Goal: Information Seeking & Learning: Learn about a topic

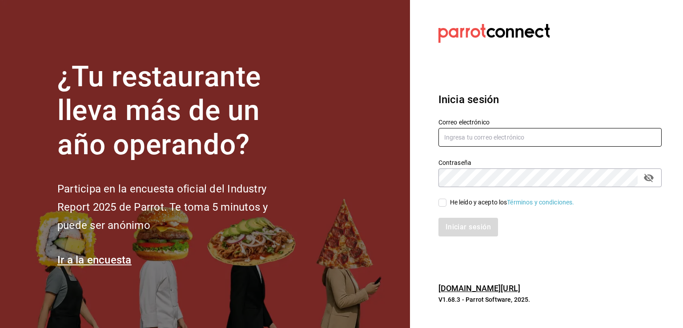
click at [469, 140] on input "text" at bounding box center [550, 137] width 223 height 19
type input "R"
click at [486, 134] on input "rh9572643" at bounding box center [550, 137] width 223 height 19
paste input "@"
type input "rh9572643@gmail.com"
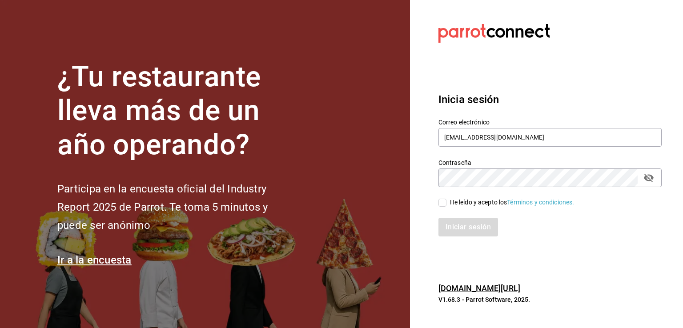
click at [649, 178] on icon "passwordField" at bounding box center [649, 178] width 10 height 8
click at [516, 202] on link "Términos y condiciones." at bounding box center [540, 202] width 67 height 7
click at [471, 228] on div "Iniciar sesión" at bounding box center [550, 227] width 223 height 19
click at [478, 201] on div "He leído y acepto los Términos y condiciones." at bounding box center [512, 202] width 125 height 9
click at [447, 201] on input "He leído y acepto los Términos y condiciones." at bounding box center [443, 203] width 8 height 8
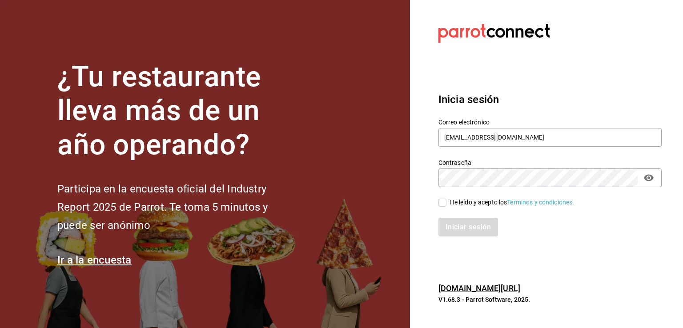
checkbox input "true"
click at [469, 227] on button "Iniciar sesión" at bounding box center [469, 227] width 60 height 19
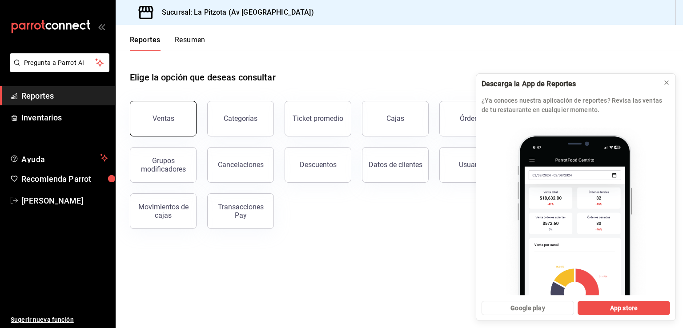
click at [157, 124] on button "Ventas" at bounding box center [163, 119] width 67 height 36
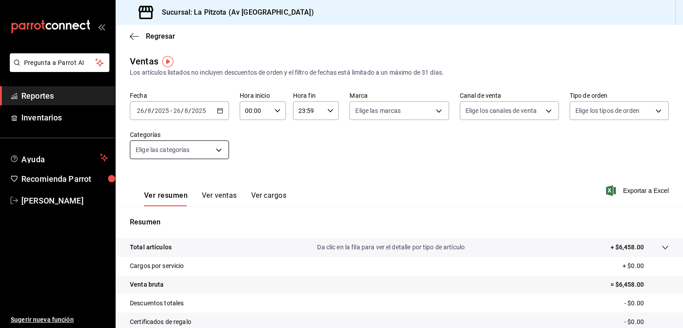
click at [220, 150] on body "Pregunta a Parrot AI Reportes Inventarios Ayuda Recomienda Parrot [PERSON_NAME]…" at bounding box center [341, 164] width 683 height 328
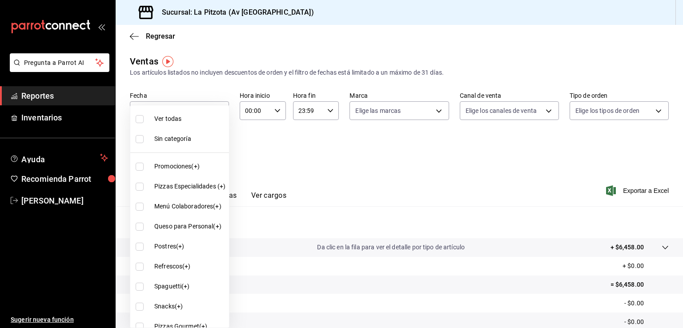
click at [435, 111] on div at bounding box center [341, 164] width 683 height 328
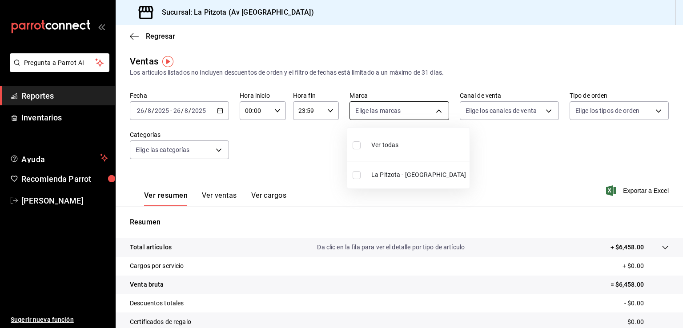
click at [435, 111] on body "Pregunta a Parrot AI Reportes Inventarios Ayuda Recomienda Parrot [PERSON_NAME]…" at bounding box center [341, 164] width 683 height 328
click at [357, 176] on input "checkbox" at bounding box center [357, 175] width 8 height 8
checkbox input "true"
type input "6ee267bc-2237-441f-988a-bd1a472f13d4"
checkbox input "true"
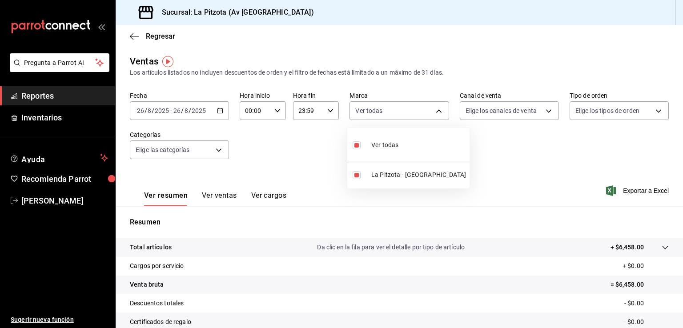
click at [545, 110] on div at bounding box center [341, 164] width 683 height 328
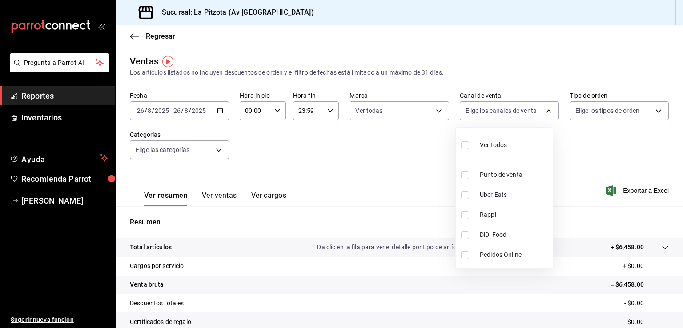
click at [545, 110] on body "Pregunta a Parrot AI Reportes Inventarios Ayuda Recomienda Parrot [PERSON_NAME]…" at bounding box center [341, 164] width 683 height 328
click at [466, 175] on input "checkbox" at bounding box center [465, 175] width 8 height 8
checkbox input "true"
type input "PARROT"
click at [655, 113] on div at bounding box center [341, 164] width 683 height 328
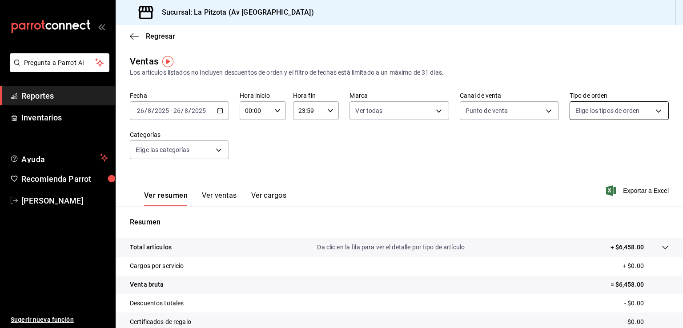
click at [651, 111] on body "Pregunta a Parrot AI Reportes Inventarios Ayuda Recomienda Parrot [PERSON_NAME]…" at bounding box center [341, 164] width 683 height 328
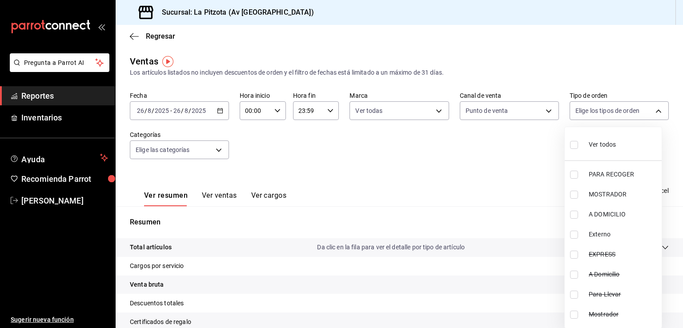
click at [574, 143] on input "checkbox" at bounding box center [574, 145] width 8 height 8
checkbox input "true"
type input "be975c4c-8cbc-4816-8e7f-63dd711495b8,1a67b14f-7c20-432a-9ce2-ff6faebc6322,511e3…"
checkbox input "true"
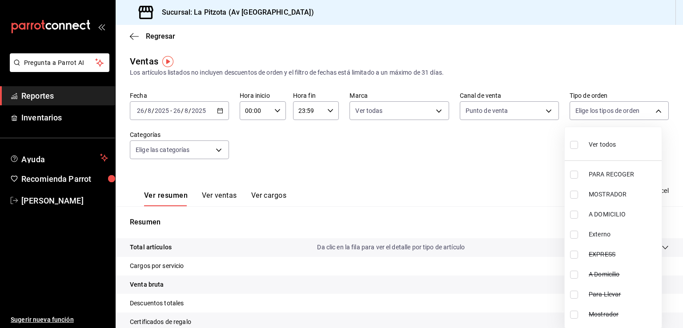
checkbox input "true"
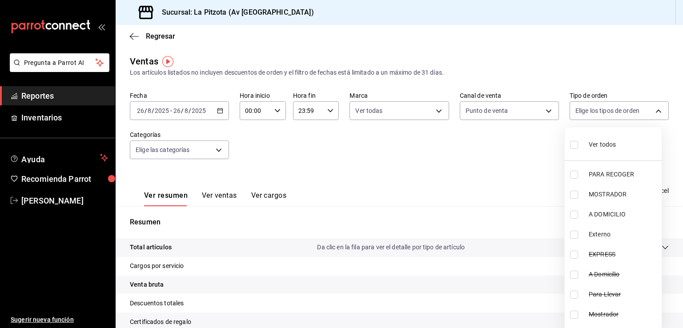
checkbox input "true"
drag, startPoint x: 680, startPoint y: 145, endPoint x: 677, endPoint y: 178, distance: 33.5
click at [677, 177] on div at bounding box center [341, 164] width 683 height 328
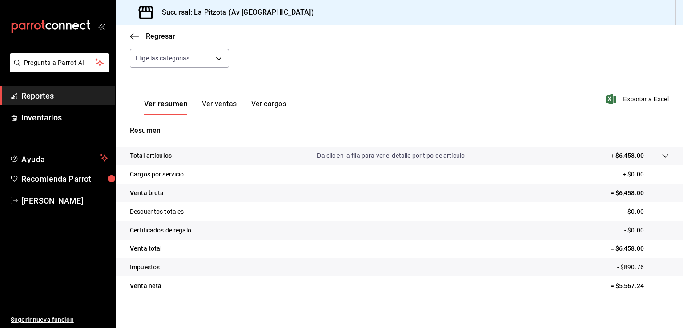
scroll to position [98, 0]
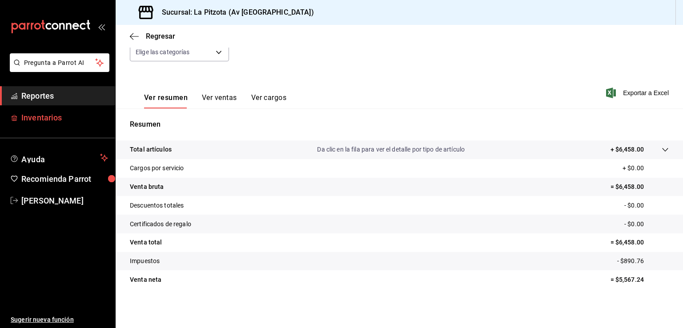
click at [54, 118] on span "Inventarios" at bounding box center [64, 118] width 87 height 12
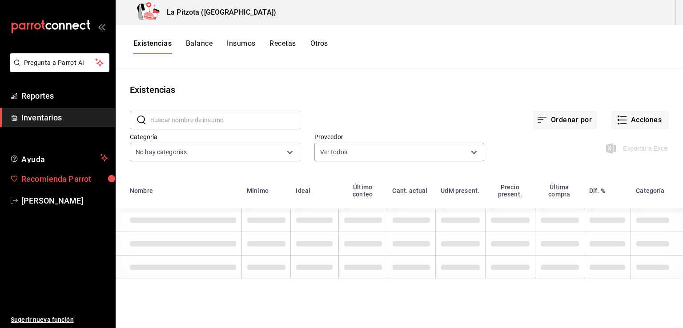
click at [72, 182] on span "Recomienda Parrot" at bounding box center [64, 179] width 87 height 12
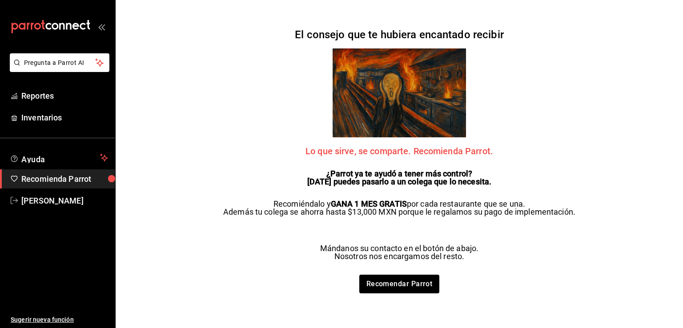
click at [445, 20] on div "El consejo que te hubiera encantado recibir Lo que sirve, se comparte. Recomien…" at bounding box center [399, 164] width 370 height 328
click at [33, 95] on span "Reportes" at bounding box center [64, 96] width 87 height 12
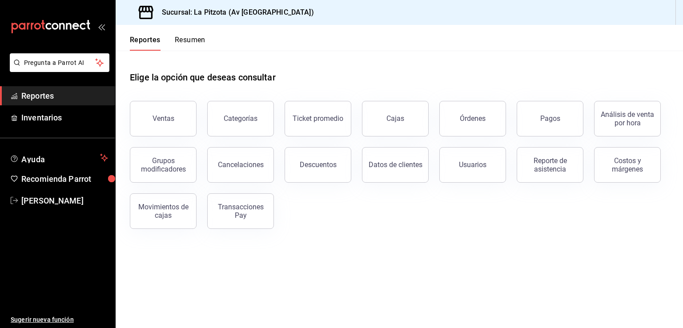
click at [186, 44] on button "Resumen" at bounding box center [190, 43] width 31 height 15
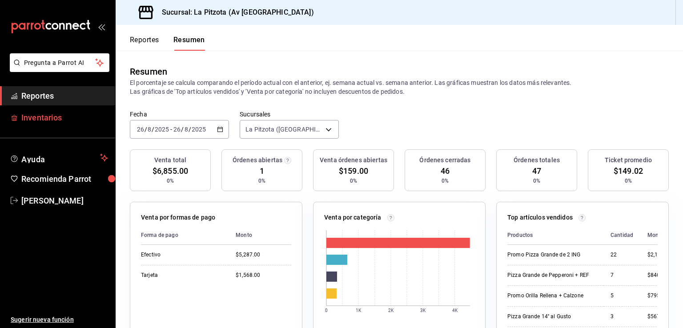
click at [62, 118] on span "Inventarios" at bounding box center [64, 118] width 87 height 12
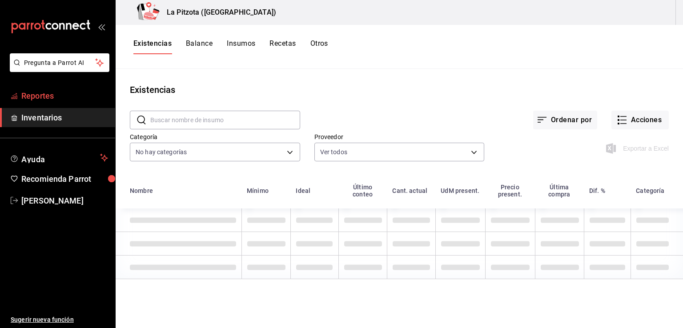
click at [59, 98] on span "Reportes" at bounding box center [64, 96] width 87 height 12
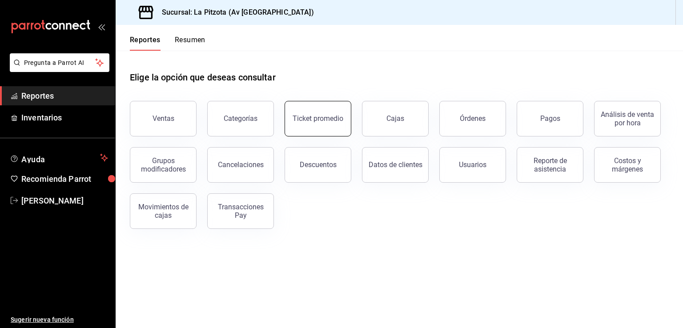
click at [305, 133] on button "Ticket promedio" at bounding box center [318, 119] width 67 height 36
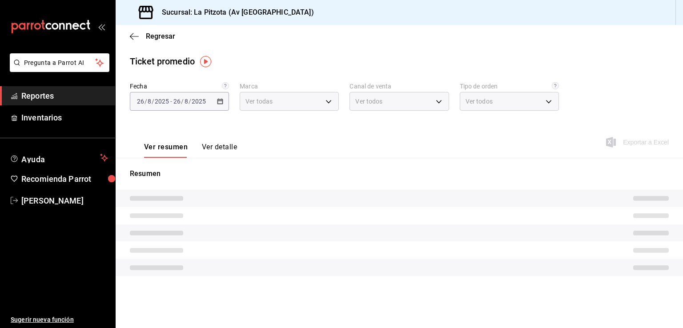
type input "6ee267bc-2237-441f-988a-bd1a472f13d4"
type input "PARROT,UBER_EATS,RAPPI,DIDI_FOOD,ONLINE"
type input "be975c4c-8cbc-4816-8e7f-63dd711495b8,1a67b14f-7c20-432a-9ce2-ff6faebc6322,511e3…"
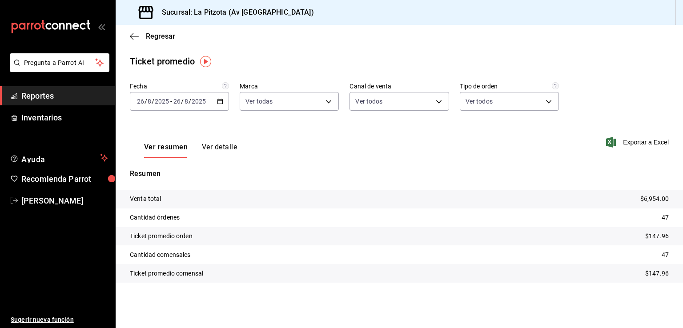
click at [218, 104] on icon "button" at bounding box center [220, 101] width 6 height 6
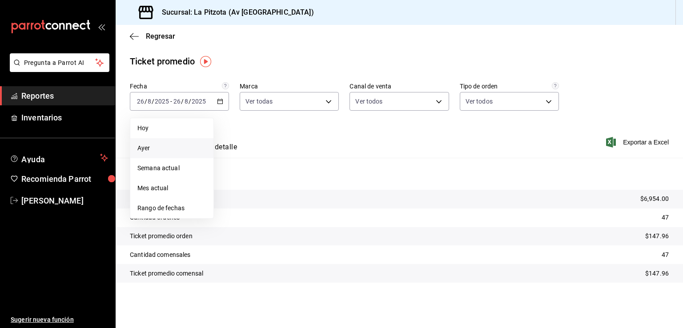
click at [148, 151] on span "Ayer" at bounding box center [171, 148] width 69 height 9
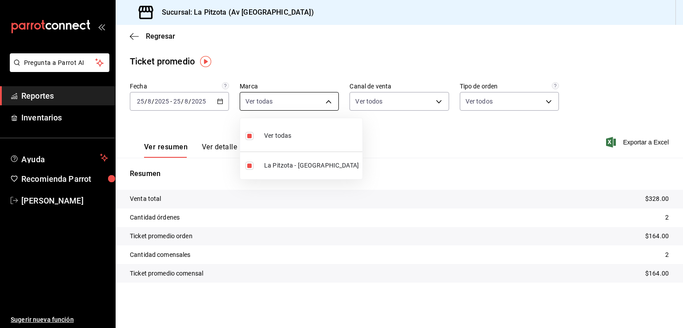
click at [332, 104] on body "Pregunta a Parrot AI Reportes Inventarios Ayuda Recomienda Parrot [PERSON_NAME]…" at bounding box center [341, 164] width 683 height 328
click at [256, 164] on label at bounding box center [252, 166] width 12 height 8
click at [254, 164] on input "checkbox" at bounding box center [250, 166] width 8 height 8
checkbox input "true"
type input "6ee267bc-2237-441f-988a-bd1a472f13d4"
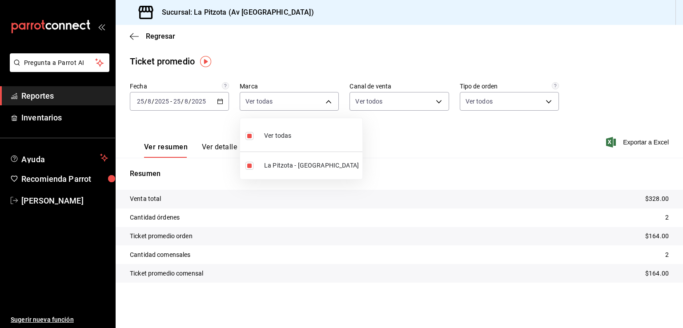
click at [254, 134] on label at bounding box center [252, 135] width 12 height 13
click at [254, 134] on input "checkbox" at bounding box center [250, 136] width 8 height 8
checkbox input "true"
type input "6ee267bc-2237-441f-988a-bd1a472f13d4"
click at [246, 167] on input "checkbox" at bounding box center [250, 166] width 8 height 8
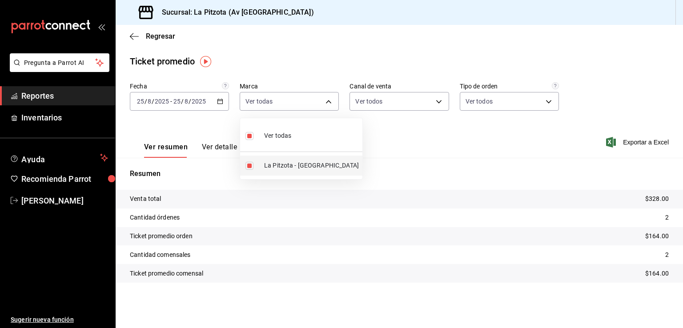
checkbox input "false"
click at [249, 166] on input "checkbox" at bounding box center [250, 166] width 8 height 8
checkbox input "true"
type input "6ee267bc-2237-441f-988a-bd1a472f13d4"
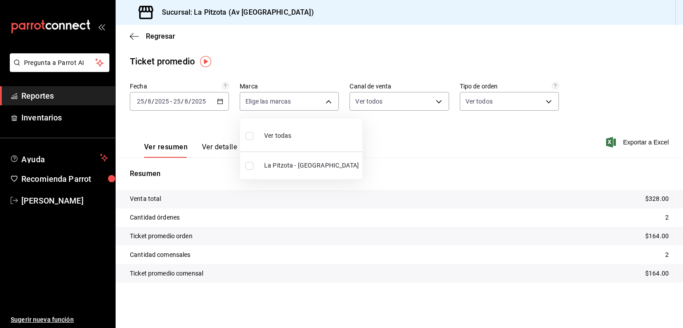
checkbox input "true"
click at [437, 104] on div at bounding box center [341, 164] width 683 height 328
click at [437, 104] on div "Ver todas La Pitzota - [GEOGRAPHIC_DATA]" at bounding box center [341, 164] width 683 height 328
click at [437, 104] on body "Pregunta a Parrot AI Reportes Inventarios Ayuda Recomienda Parrot [PERSON_NAME]…" at bounding box center [341, 164] width 683 height 328
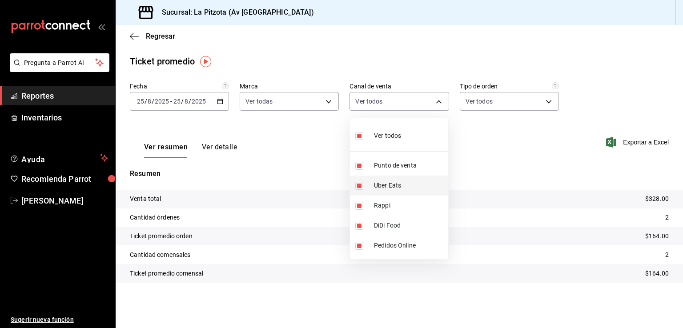
click at [363, 185] on label at bounding box center [361, 186] width 12 height 8
click at [363, 185] on input "checkbox" at bounding box center [359, 186] width 8 height 8
checkbox input "true"
type input "PARROT,RAPPI,DIDI_FOOD,ONLINE,UBER_EATS"
checkbox input "true"
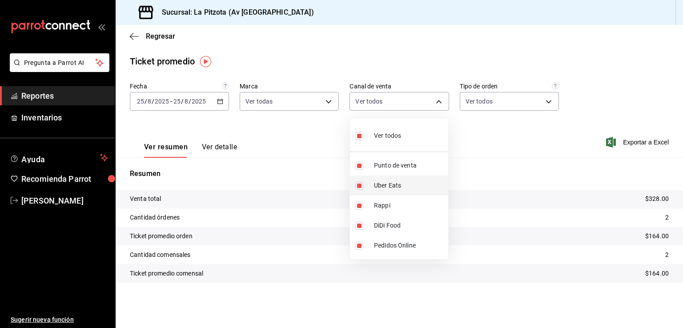
click at [361, 187] on input "checkbox" at bounding box center [359, 186] width 8 height 8
checkbox input "false"
type input "PARROT,RAPPI,DIDI_FOOD,ONLINE"
checkbox input "false"
click at [356, 205] on input "checkbox" at bounding box center [359, 206] width 8 height 8
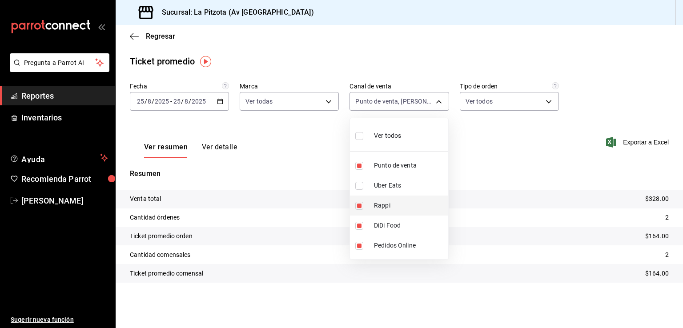
checkbox input "false"
type input "PARROT,DIDI_FOOD,ONLINE"
click at [361, 226] on input "checkbox" at bounding box center [359, 226] width 8 height 8
checkbox input "false"
type input "PARROT,ONLINE"
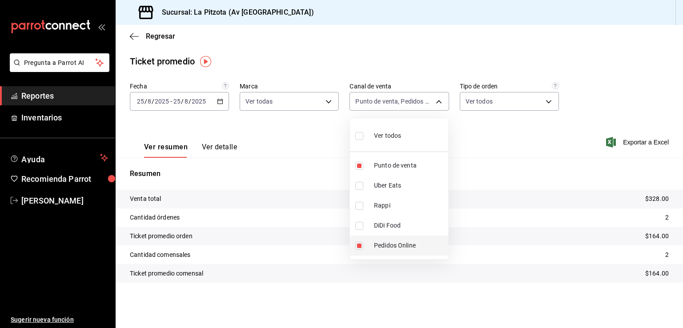
click at [359, 246] on input "checkbox" at bounding box center [359, 246] width 8 height 8
checkbox input "false"
type input "PARROT"
click at [553, 103] on div at bounding box center [341, 164] width 683 height 328
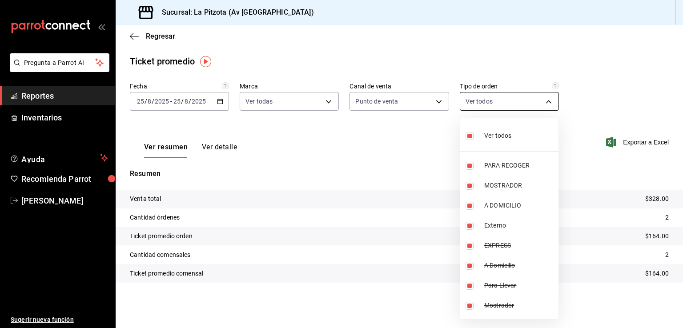
click at [548, 102] on body "Pregunta a Parrot AI Reportes Inventarios Ayuda Recomienda Parrot [PERSON_NAME]…" at bounding box center [341, 164] width 683 height 328
click at [596, 106] on div at bounding box center [341, 164] width 683 height 328
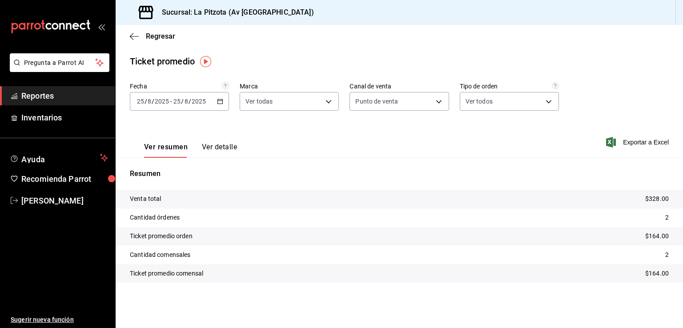
click at [55, 93] on span "Reportes" at bounding box center [64, 96] width 87 height 12
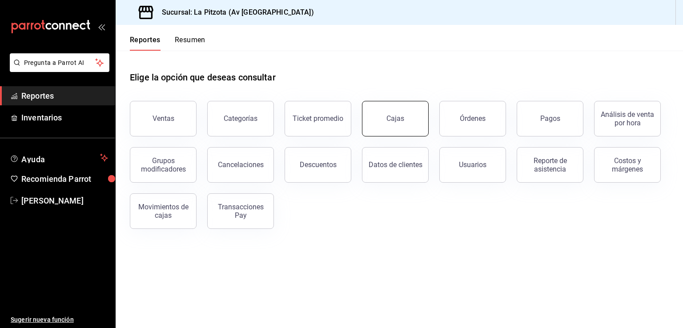
click at [407, 125] on button "Cajas" at bounding box center [395, 119] width 67 height 36
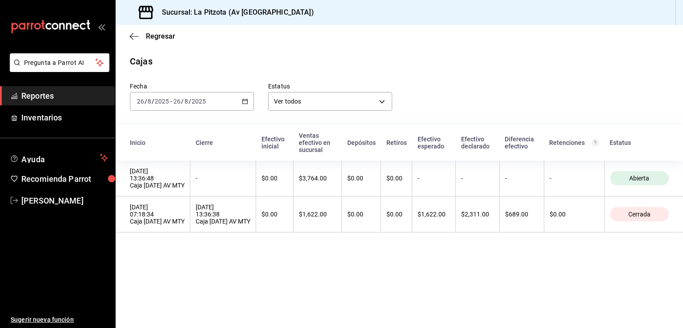
click at [73, 96] on span "Reportes" at bounding box center [64, 96] width 87 height 12
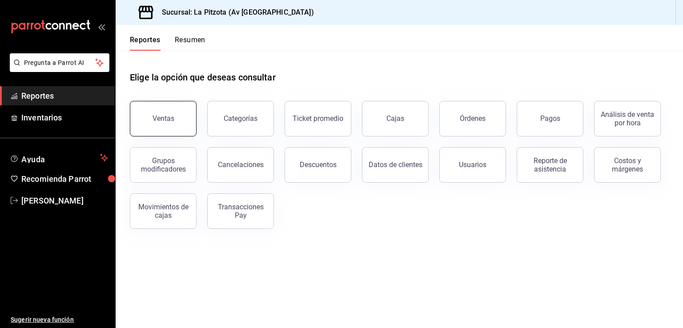
click at [150, 130] on button "Ventas" at bounding box center [163, 119] width 67 height 36
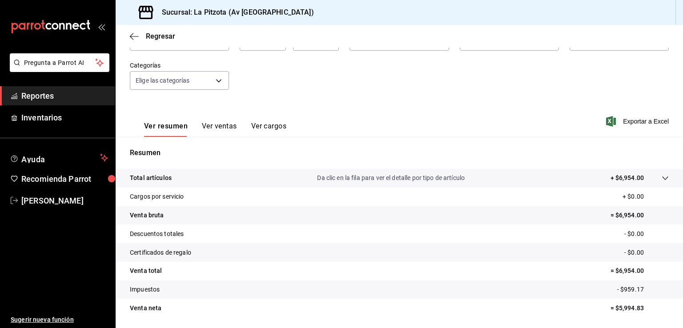
scroll to position [98, 0]
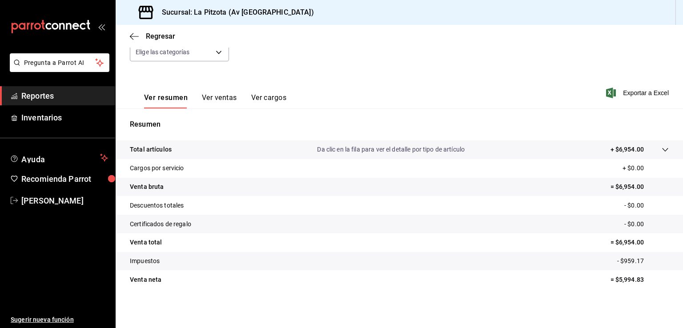
click at [68, 93] on span "Reportes" at bounding box center [64, 96] width 87 height 12
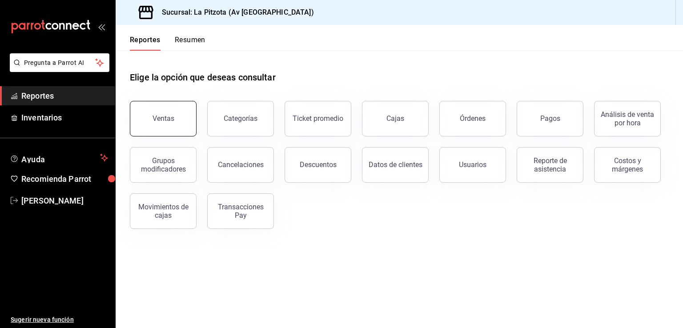
click at [184, 129] on button "Ventas" at bounding box center [163, 119] width 67 height 36
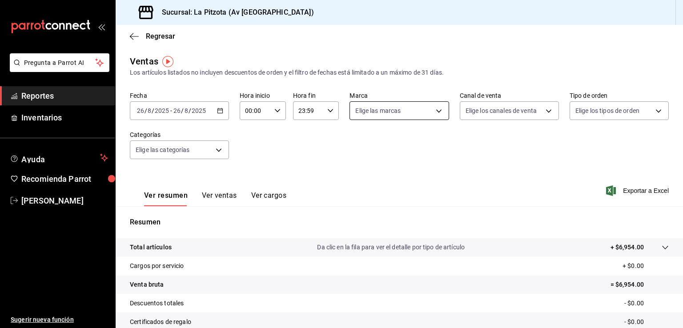
click at [434, 107] on body "Pregunta a Parrot AI Reportes Inventarios Ayuda Recomienda Parrot [PERSON_NAME]…" at bounding box center [341, 164] width 683 height 328
click at [359, 175] on input "checkbox" at bounding box center [357, 175] width 8 height 8
checkbox input "true"
type input "6ee267bc-2237-441f-988a-bd1a472f13d4"
checkbox input "true"
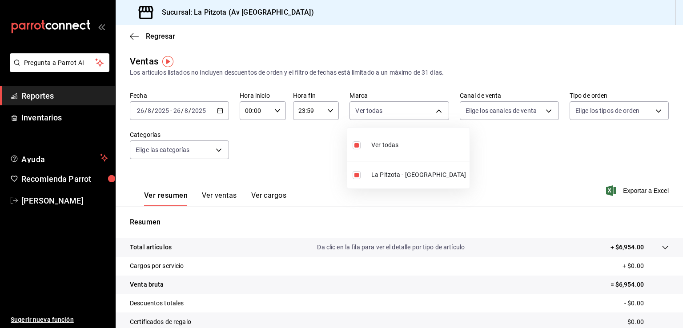
click at [546, 110] on div at bounding box center [341, 164] width 683 height 328
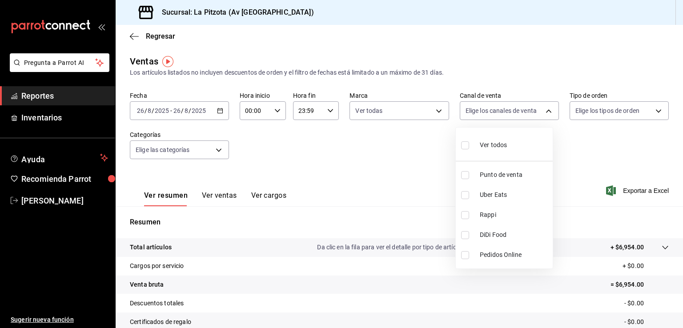
drag, startPoint x: 546, startPoint y: 110, endPoint x: 525, endPoint y: 122, distance: 24.7
click at [525, 122] on body "Pregunta a Parrot AI Reportes Inventarios Ayuda Recomienda Parrot [PERSON_NAME]…" at bounding box center [341, 164] width 683 height 328
click at [466, 145] on input "checkbox" at bounding box center [465, 145] width 8 height 8
checkbox input "true"
type input "PARROT,UBER_EATS,RAPPI,DIDI_FOOD,ONLINE"
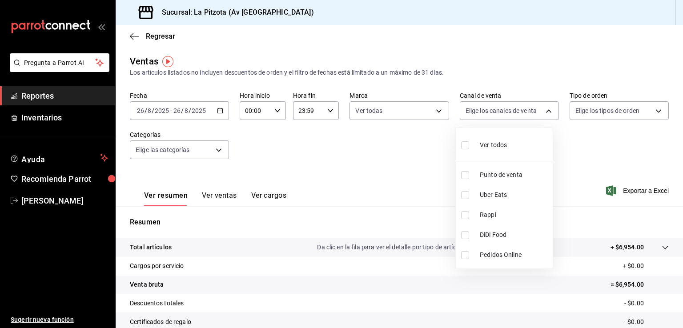
checkbox input "true"
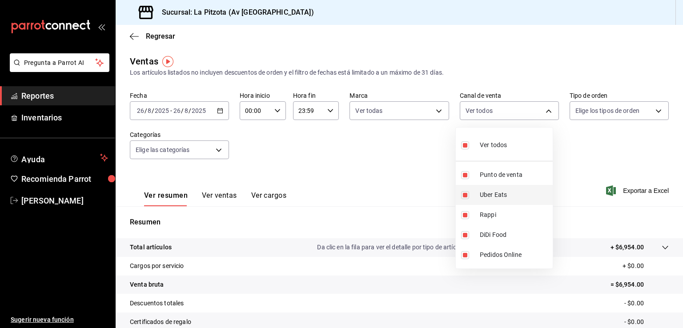
click at [462, 194] on input "checkbox" at bounding box center [465, 195] width 8 height 8
checkbox input "false"
type input "PARROT,RAPPI,DIDI_FOOD,ONLINE"
checkbox input "false"
click at [465, 214] on input "checkbox" at bounding box center [465, 215] width 8 height 8
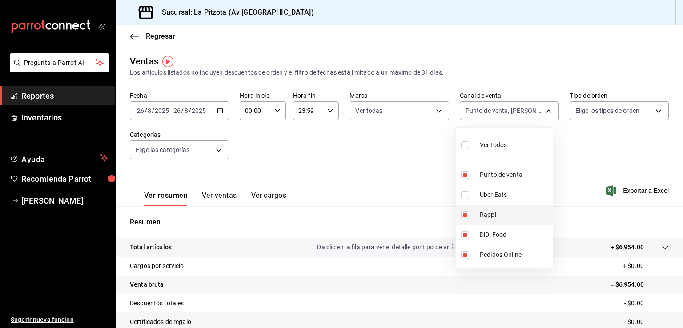
checkbox input "false"
click at [463, 240] on li "DiDi Food" at bounding box center [504, 235] width 97 height 20
type input "PARROT,ONLINE"
checkbox input "false"
click at [464, 252] on input "checkbox" at bounding box center [465, 255] width 8 height 8
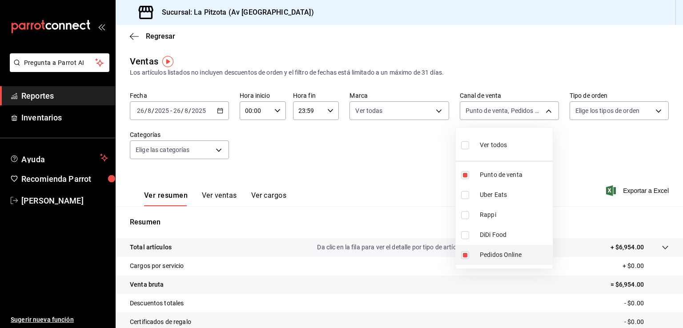
checkbox input "false"
type input "PARROT"
click at [654, 111] on div at bounding box center [341, 164] width 683 height 328
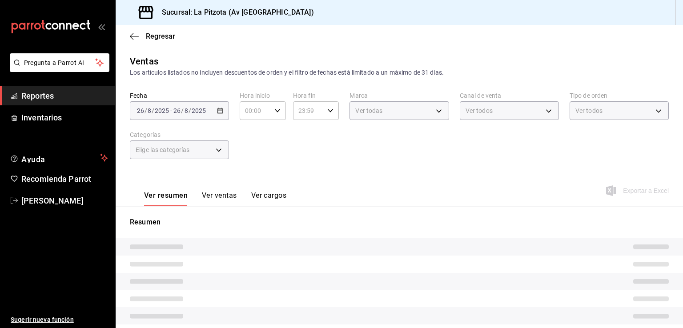
type input "6ee267bc-2237-441f-988a-bd1a472f13d4"
type input "PARROT"
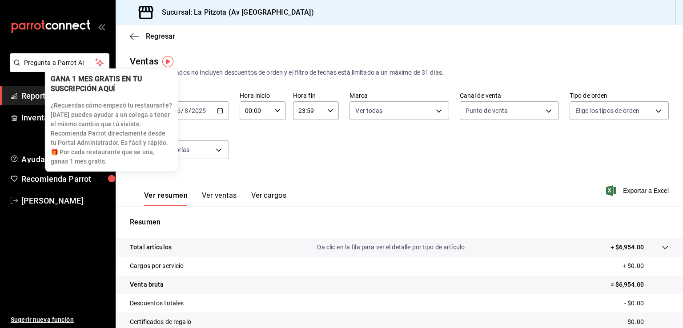
click at [103, 182] on body "Pregunta a Parrot AI Reportes Inventarios Ayuda Recomienda Parrot [PERSON_NAME]…" at bounding box center [341, 164] width 683 height 328
click at [108, 177] on div "button" at bounding box center [111, 178] width 7 height 7
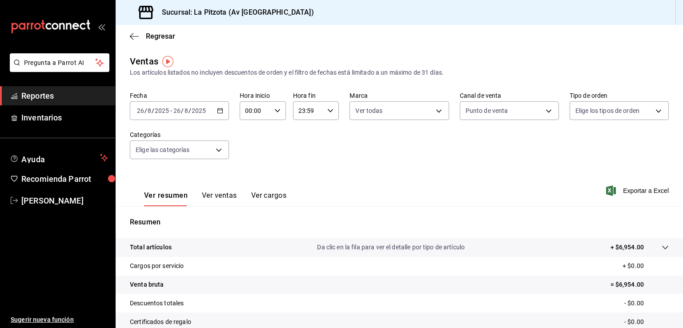
click at [230, 196] on button "Ver ventas" at bounding box center [219, 198] width 35 height 15
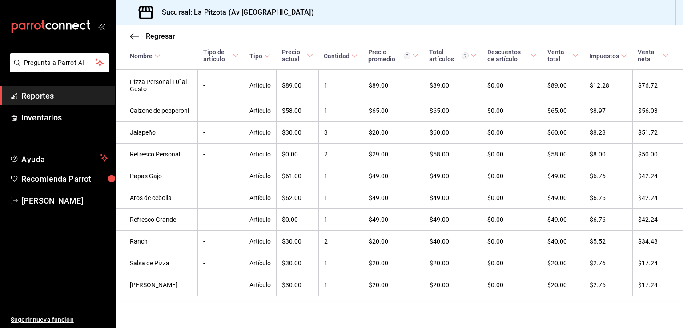
scroll to position [560, 0]
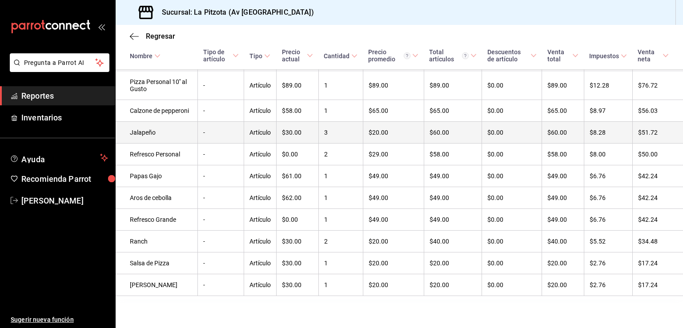
click at [363, 135] on td "$20.00" at bounding box center [393, 133] width 61 height 22
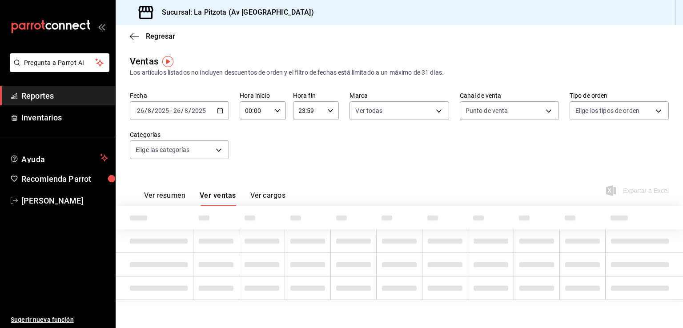
type input "6ee267bc-2237-441f-988a-bd1a472f13d4"
type input "PARROT"
